Goal: Transaction & Acquisition: Purchase product/service

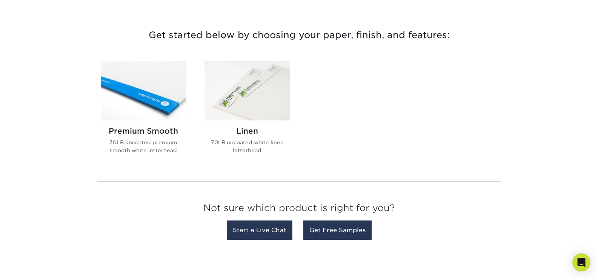
scroll to position [264, 0]
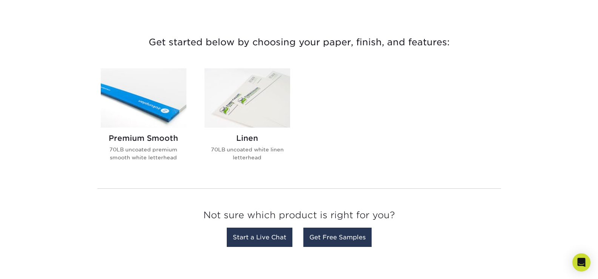
click at [266, 106] on img at bounding box center [248, 97] width 86 height 59
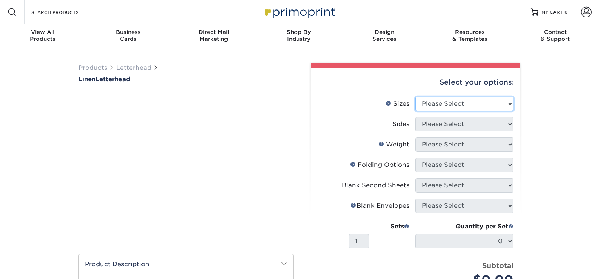
click at [474, 106] on select "Please Select 5.5" x 8.5" 8.5" x 11" 8.5" x 14" 11" x 17"" at bounding box center [465, 104] width 98 height 14
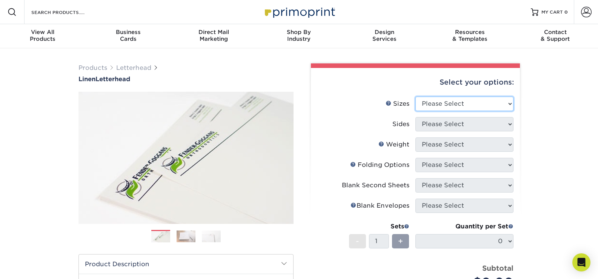
click at [474, 106] on select "Please Select 5.5" x 8.5" 8.5" x 11" 8.5" x 14" 11" x 17"" at bounding box center [465, 104] width 98 height 14
click at [460, 105] on select "Please Select 5.5" x 8.5" 8.5" x 11" 8.5" x 14" 11" x 17"" at bounding box center [465, 104] width 98 height 14
select select "8.50x11.00"
click at [416, 97] on select "Please Select 5.5" x 8.5" 8.5" x 11" 8.5" x 14" 11" x 17"" at bounding box center [465, 104] width 98 height 14
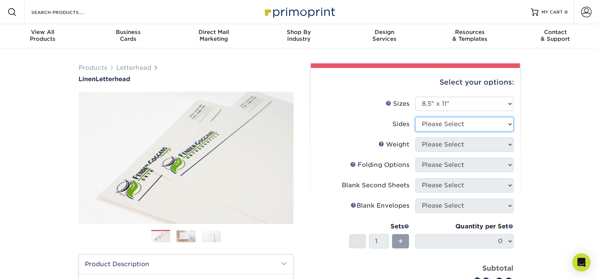
click at [454, 128] on select "Please Select Print Both Sides Print Front Only" at bounding box center [465, 124] width 98 height 14
select select "32d3c223-f82c-492b-b915-ba065a00862f"
click at [416, 117] on select "Please Select Print Both Sides Print Front Only" at bounding box center [465, 124] width 98 height 14
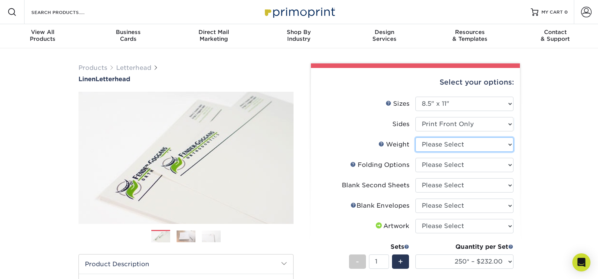
click at [463, 143] on select "Please Select 70LB" at bounding box center [465, 144] width 98 height 14
select select "70LB"
click at [416, 137] on select "Please Select 70LB" at bounding box center [465, 144] width 98 height 14
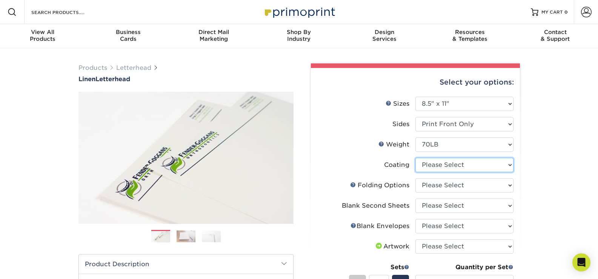
click at [473, 168] on select at bounding box center [465, 165] width 98 height 14
select select "3e7618de-abca-4bda-9f97-8b9129e913d8"
click at [416, 158] on select at bounding box center [465, 165] width 98 height 14
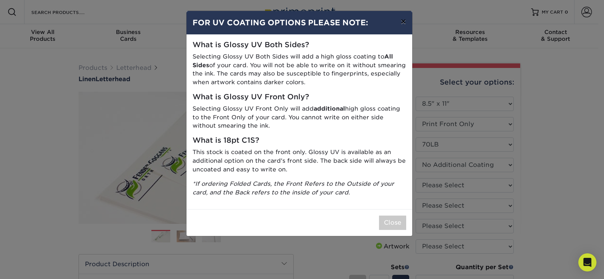
click at [403, 26] on button "×" at bounding box center [402, 21] width 17 height 21
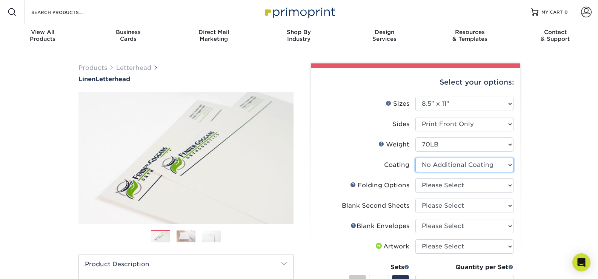
click at [459, 169] on select at bounding box center [465, 165] width 98 height 14
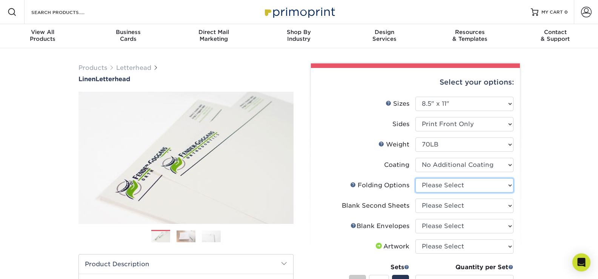
click at [468, 187] on select "Please Select FLAT - No Folding Accordion Fold Half-Fold (Vertical) Half-Fold (…" at bounding box center [465, 185] width 98 height 14
select select "9b1d5825-34d1-4721-9874-ed79abb003d7"
click at [416, 178] on select "Please Select FLAT - No Folding Accordion Fold Half-Fold (Vertical) Half-Fold (…" at bounding box center [465, 185] width 98 height 14
click at [473, 206] on select "Please Select No second blank sheets Yes 250 blank sheets Yes 500 blank sheets …" at bounding box center [465, 206] width 98 height 14
select select "80c01c16-d127-4b18-b8f3-2c0f873fa65b"
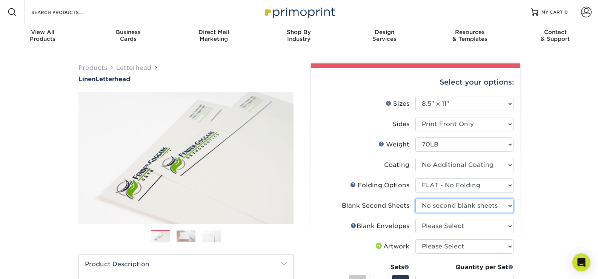
click at [416, 199] on select "Please Select No second blank sheets Yes 250 blank sheets Yes 500 blank sheets …" at bounding box center [465, 206] width 98 height 14
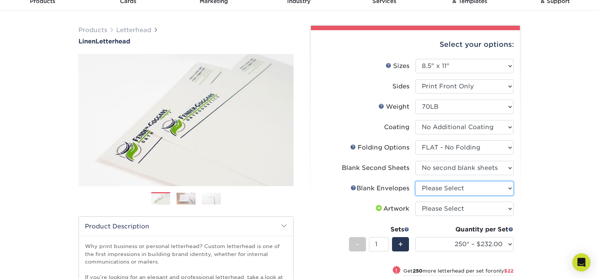
click at [478, 192] on select "Please Select No Blank Envelopes Yes 1000 Linen Envelopes NO 10 Yes 10000 Linen…" at bounding box center [465, 188] width 98 height 14
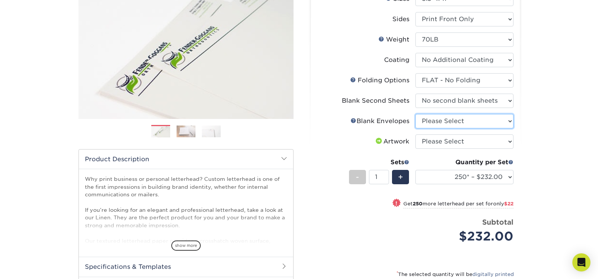
scroll to position [113, 0]
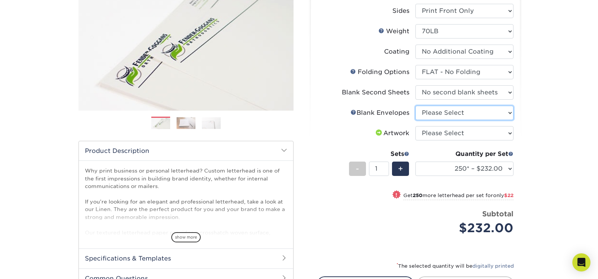
click at [470, 106] on select "Please Select No Blank Envelopes Yes 1000 Linen Envelopes NO 10 Yes 10000 Linen…" at bounding box center [465, 113] width 98 height 14
select select "9f137334-7cf0-4a73-8a74-a4df662606ea"
click at [416, 106] on select "Please Select No Blank Envelopes Yes 1000 Linen Envelopes NO 10 Yes 10000 Linen…" at bounding box center [465, 113] width 98 height 14
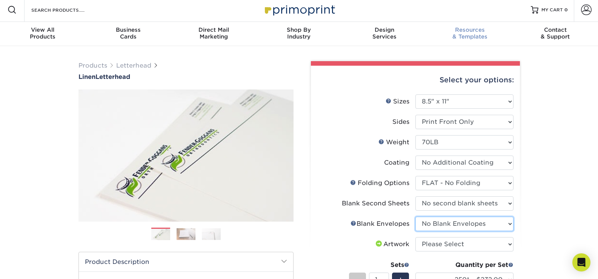
scroll to position [0, 0]
